Goal: Book appointment/travel/reservation

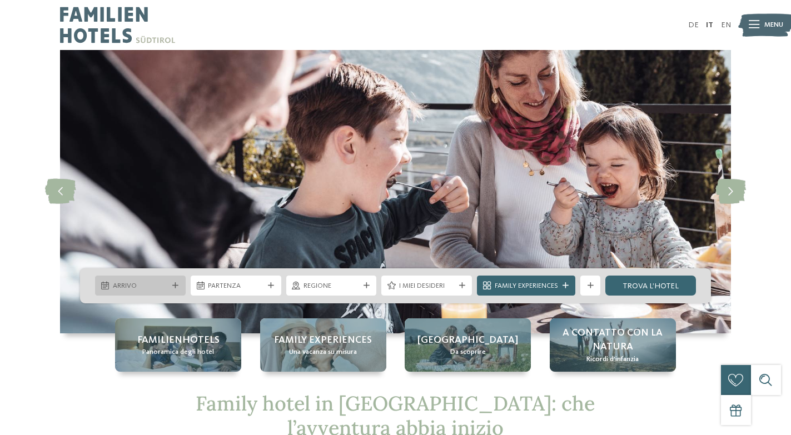
click at [171, 292] on div "Arrivo" at bounding box center [140, 286] width 91 height 20
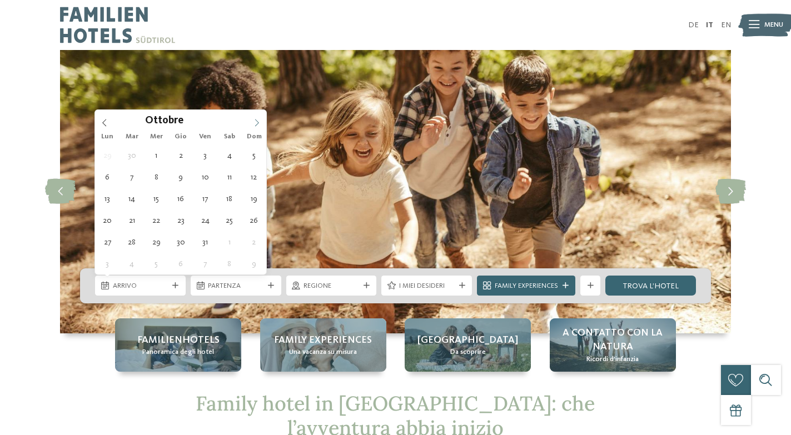
drag, startPoint x: 248, startPoint y: 123, endPoint x: 256, endPoint y: 120, distance: 8.3
click at [248, 123] on span at bounding box center [256, 119] width 19 height 19
click at [252, 118] on span at bounding box center [256, 119] width 19 height 19
click at [251, 125] on span at bounding box center [256, 119] width 19 height 19
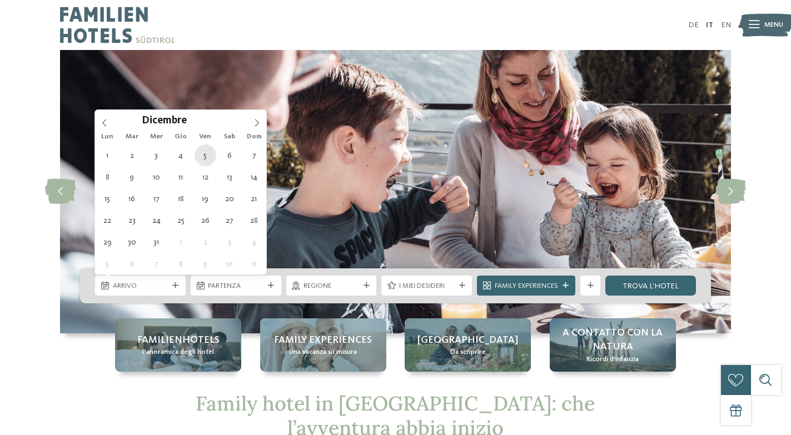
type div "05.12.2025"
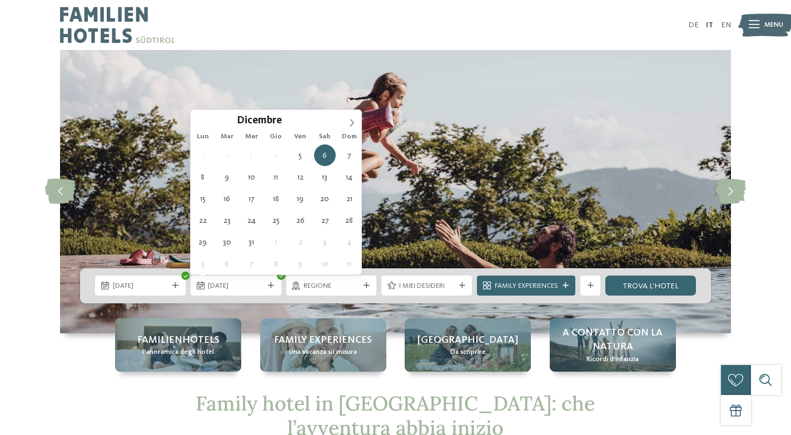
type div "10.12.2025"
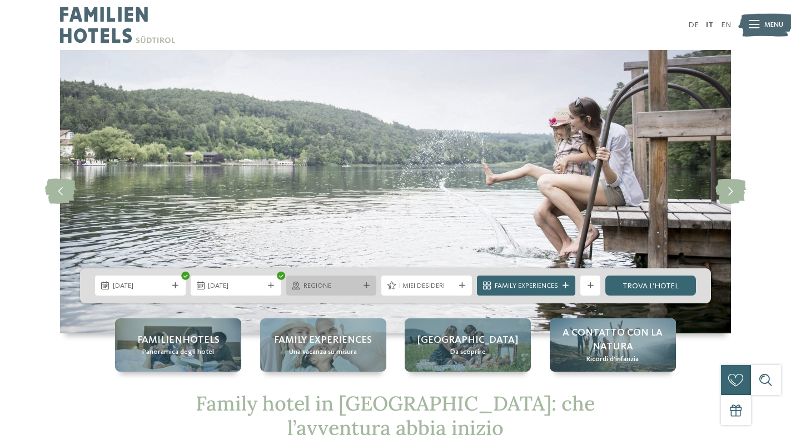
click at [367, 288] on icon at bounding box center [367, 286] width 6 height 6
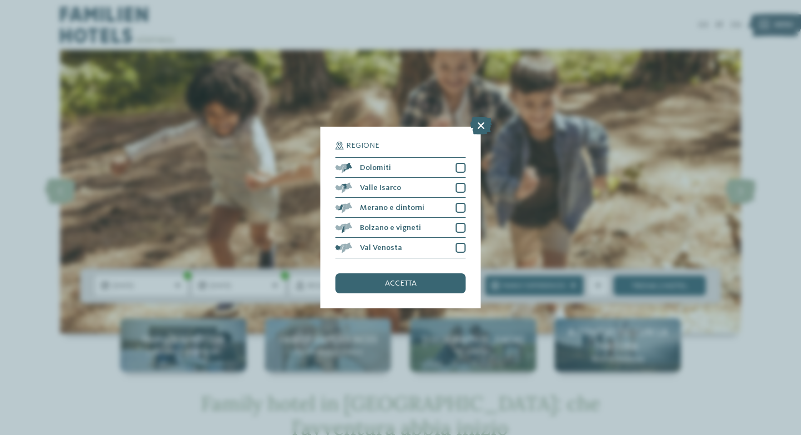
click at [410, 280] on span "accetta" at bounding box center [401, 284] width 32 height 8
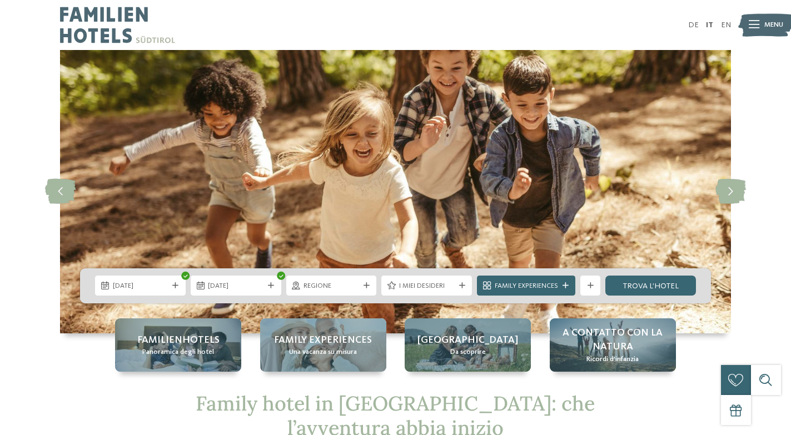
click at [428, 279] on div "I miei desideri" at bounding box center [426, 286] width 91 height 20
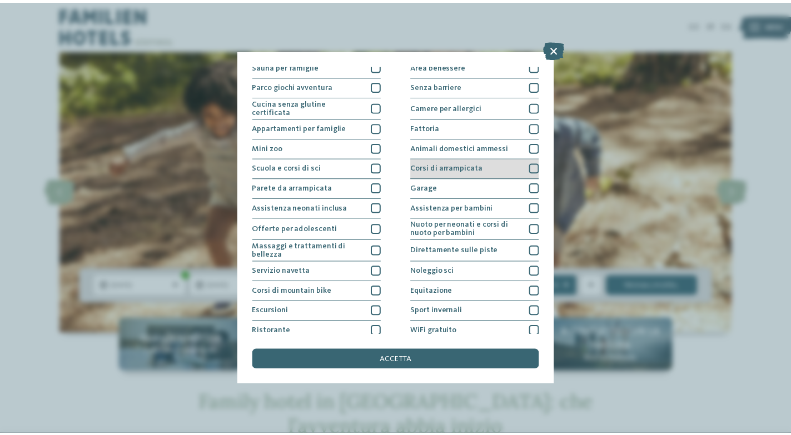
scroll to position [91, 0]
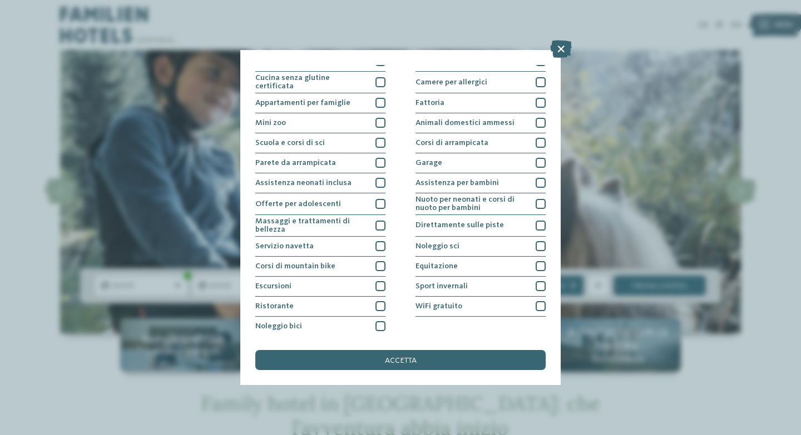
drag, startPoint x: 556, startPoint y: 49, endPoint x: 560, endPoint y: 63, distance: 14.4
click at [556, 49] on icon at bounding box center [561, 49] width 22 height 18
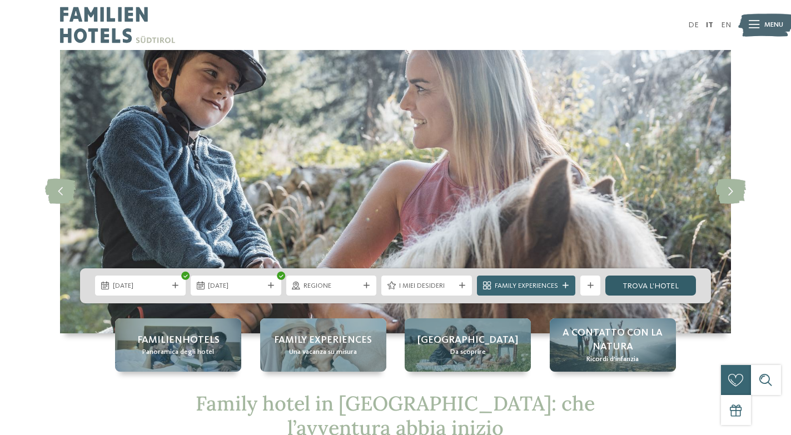
click at [651, 284] on link "trova l’hotel" at bounding box center [650, 286] width 91 height 20
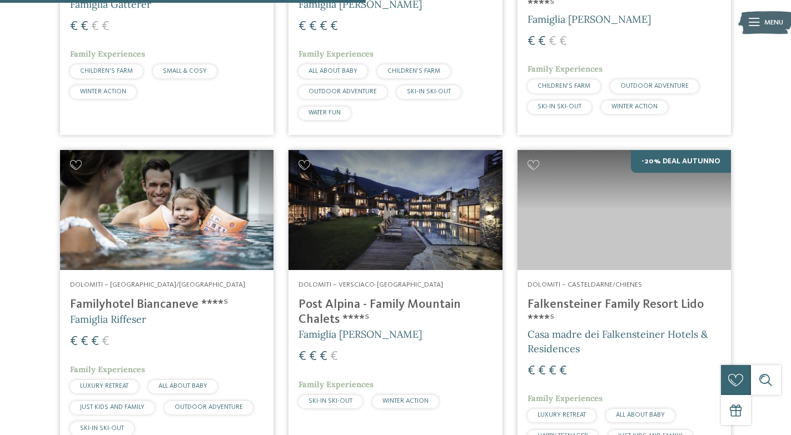
scroll to position [889, 0]
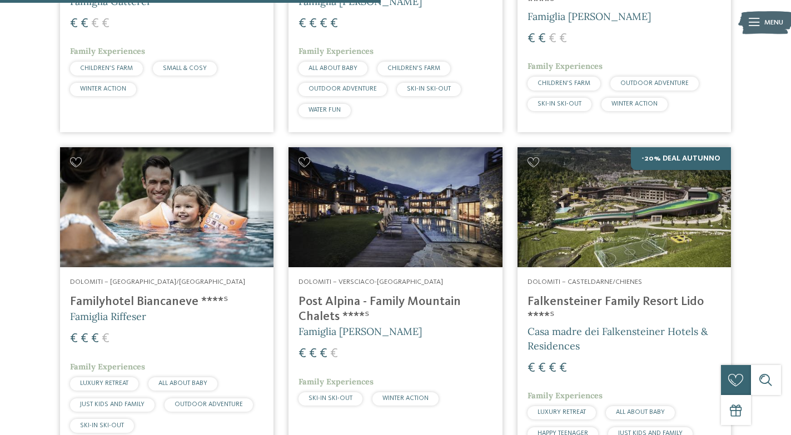
click at [225, 188] on img at bounding box center [166, 207] width 213 height 120
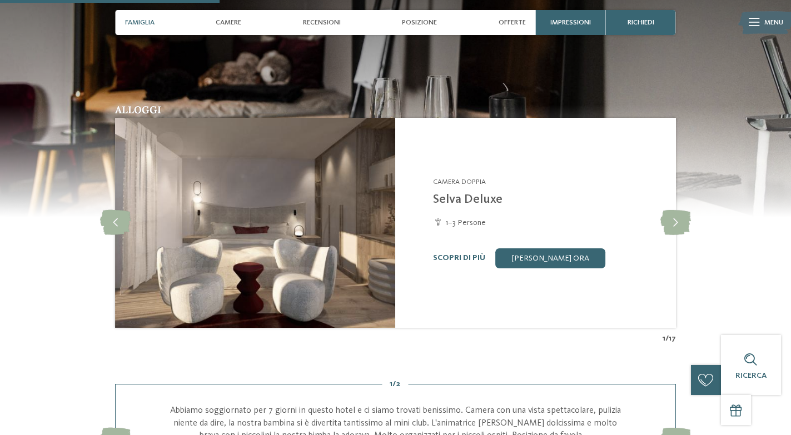
scroll to position [1112, 0]
